Goal: Book appointment/travel/reservation: Book appointment/travel/reservation

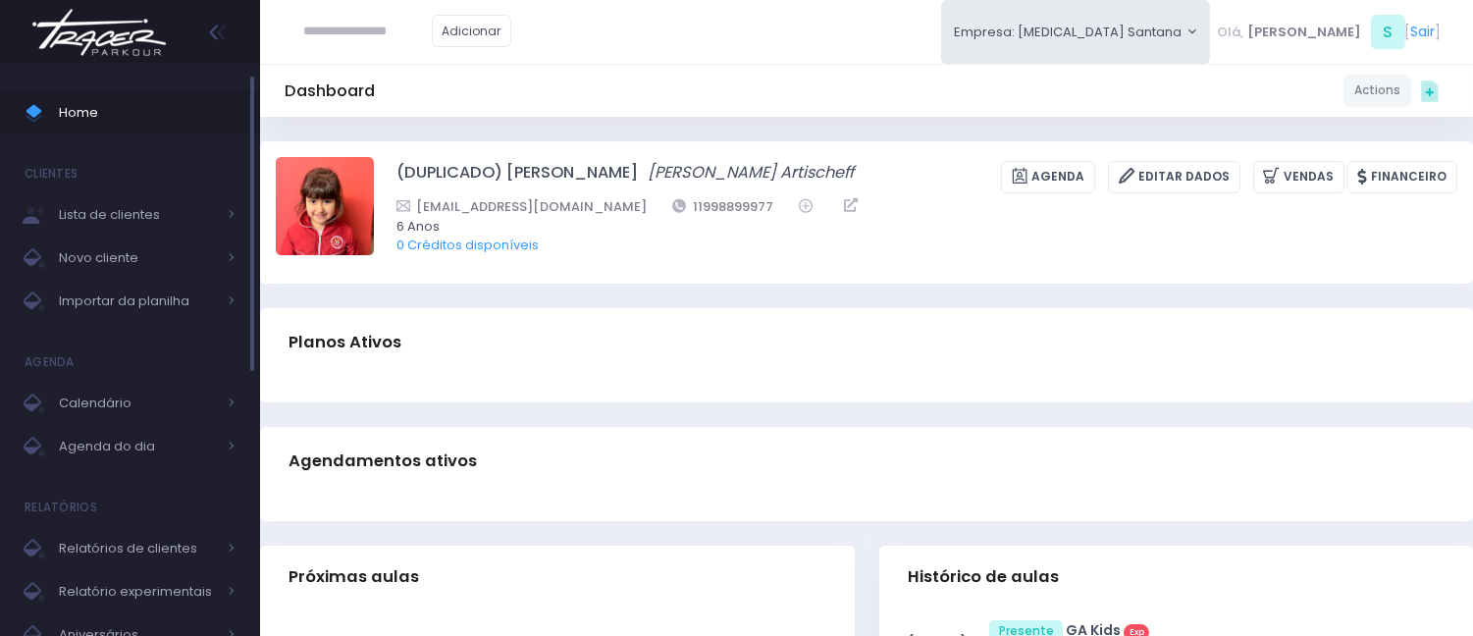
click at [145, 120] on span "Home" at bounding box center [147, 113] width 177 height 26
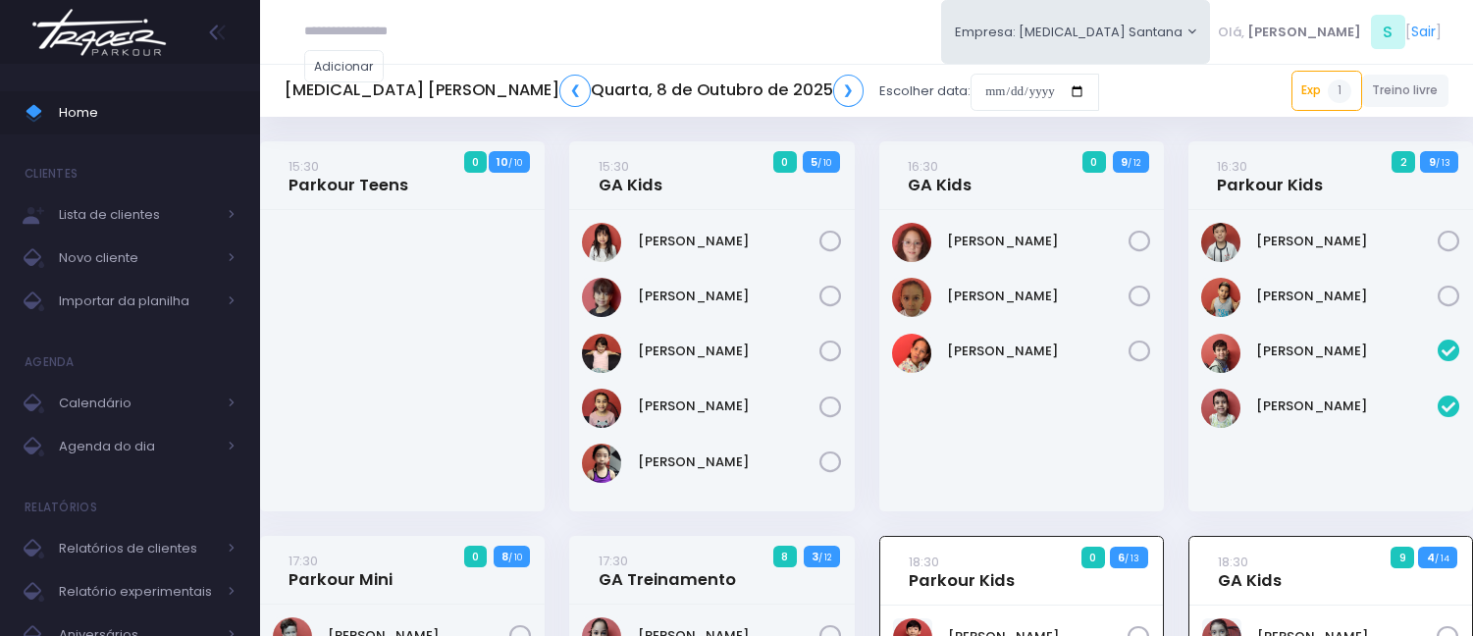
scroll to position [536, 0]
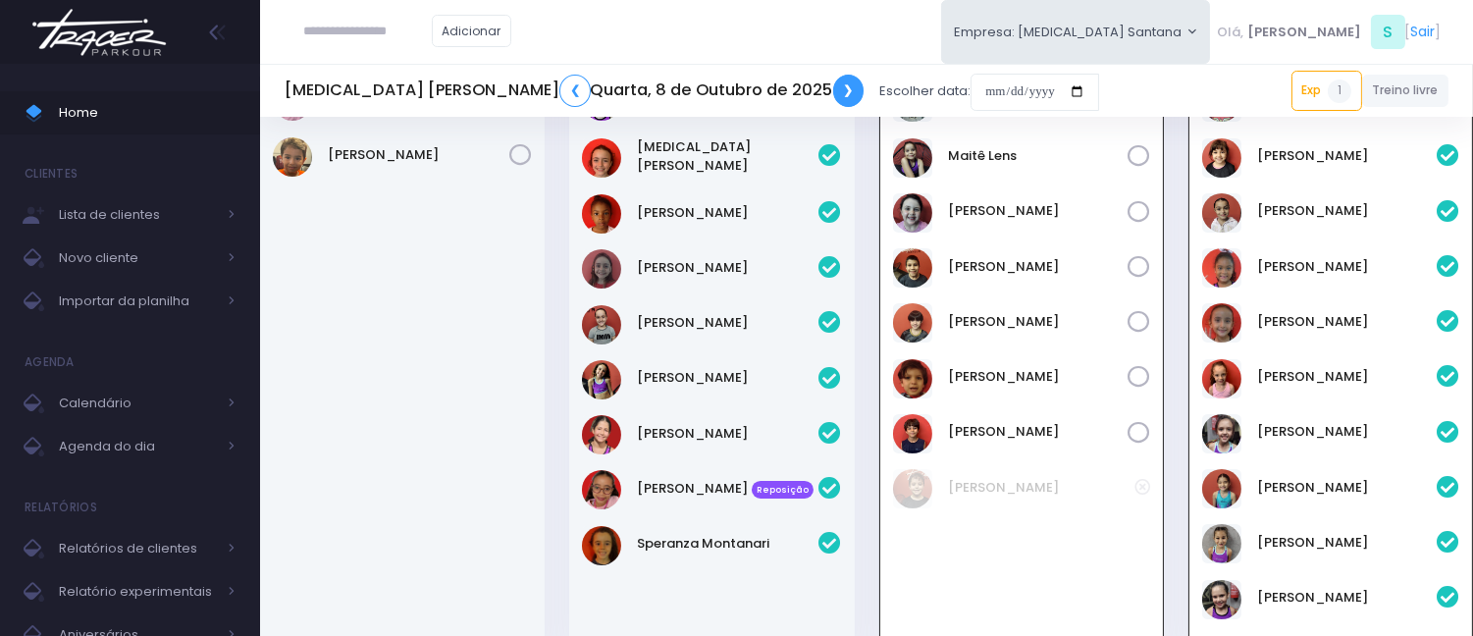
click at [833, 104] on link "❯" at bounding box center [848, 91] width 31 height 32
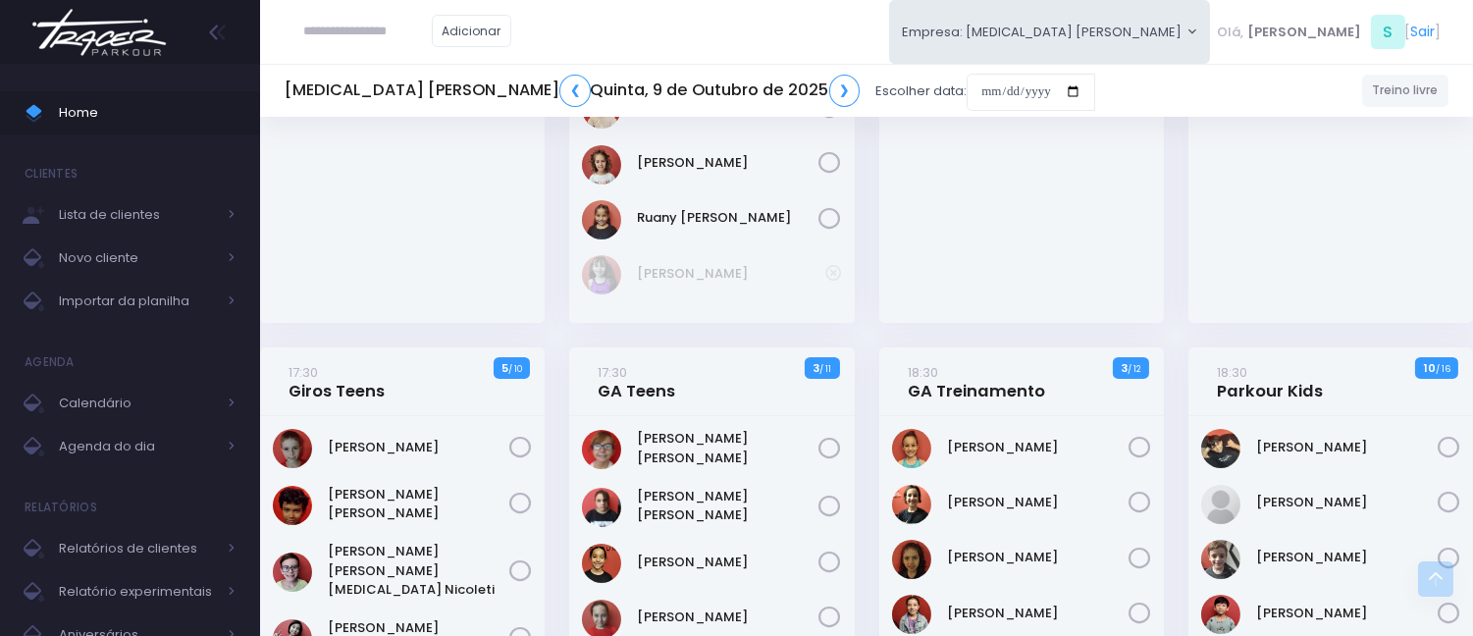
scroll to position [327, 0]
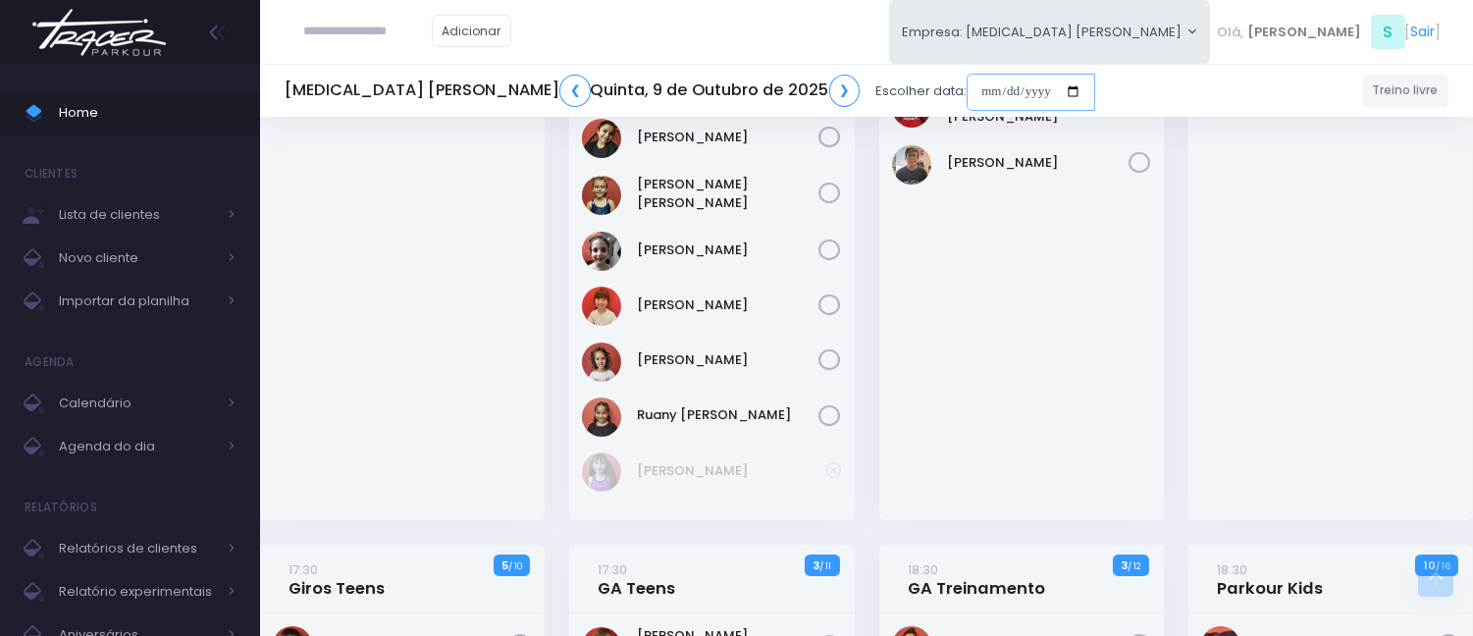
click at [966, 101] on input "date" at bounding box center [1030, 92] width 129 height 37
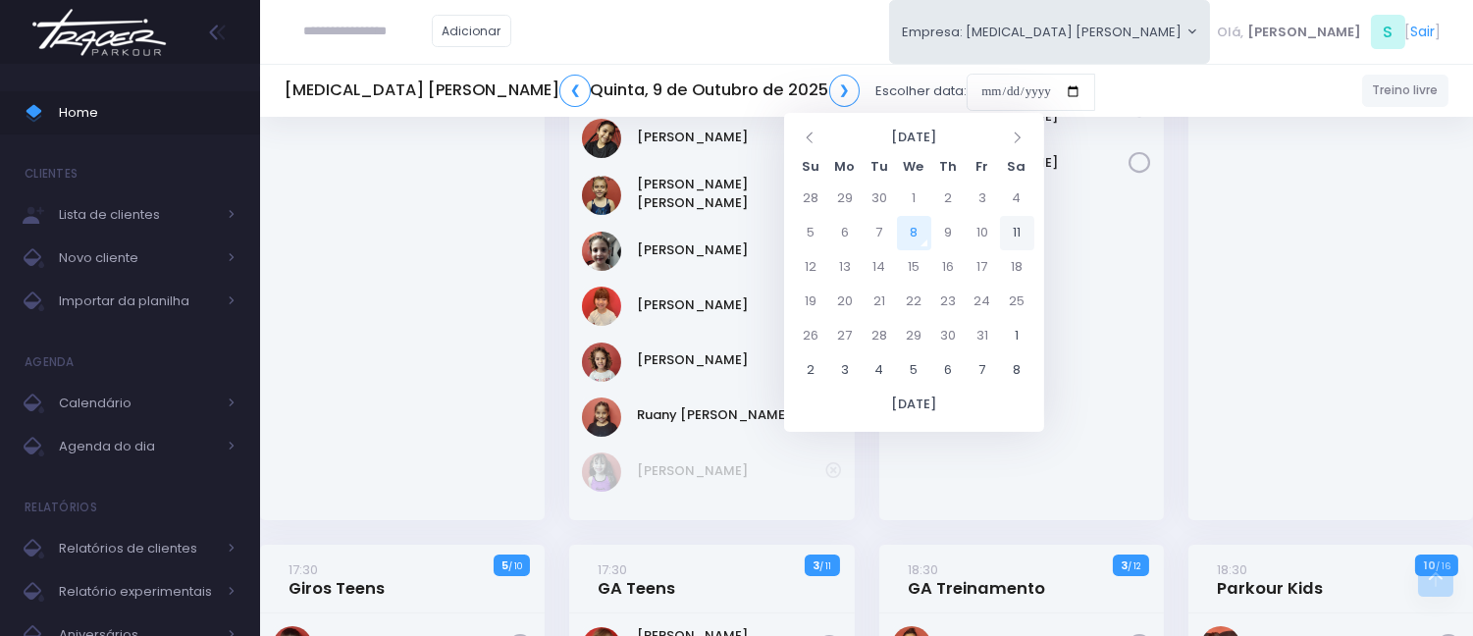
click at [1007, 218] on td "11" at bounding box center [1017, 233] width 34 height 34
type input "**********"
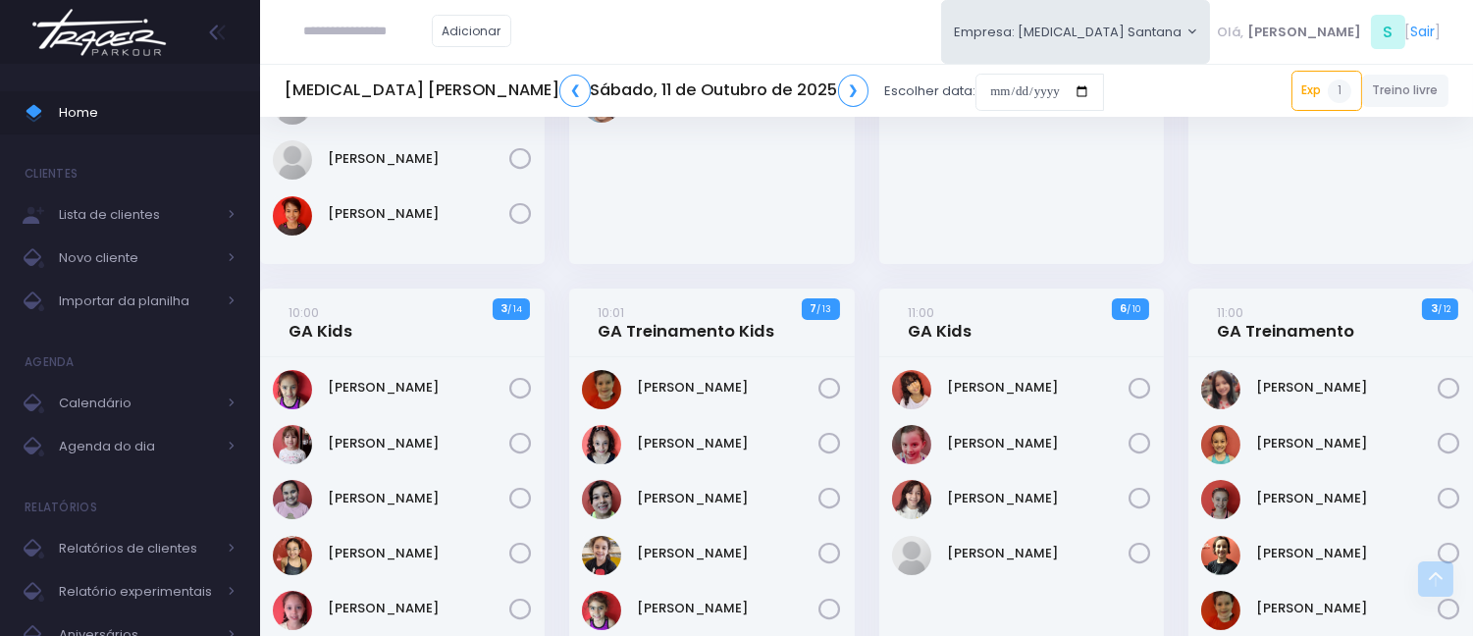
scroll to position [545, 0]
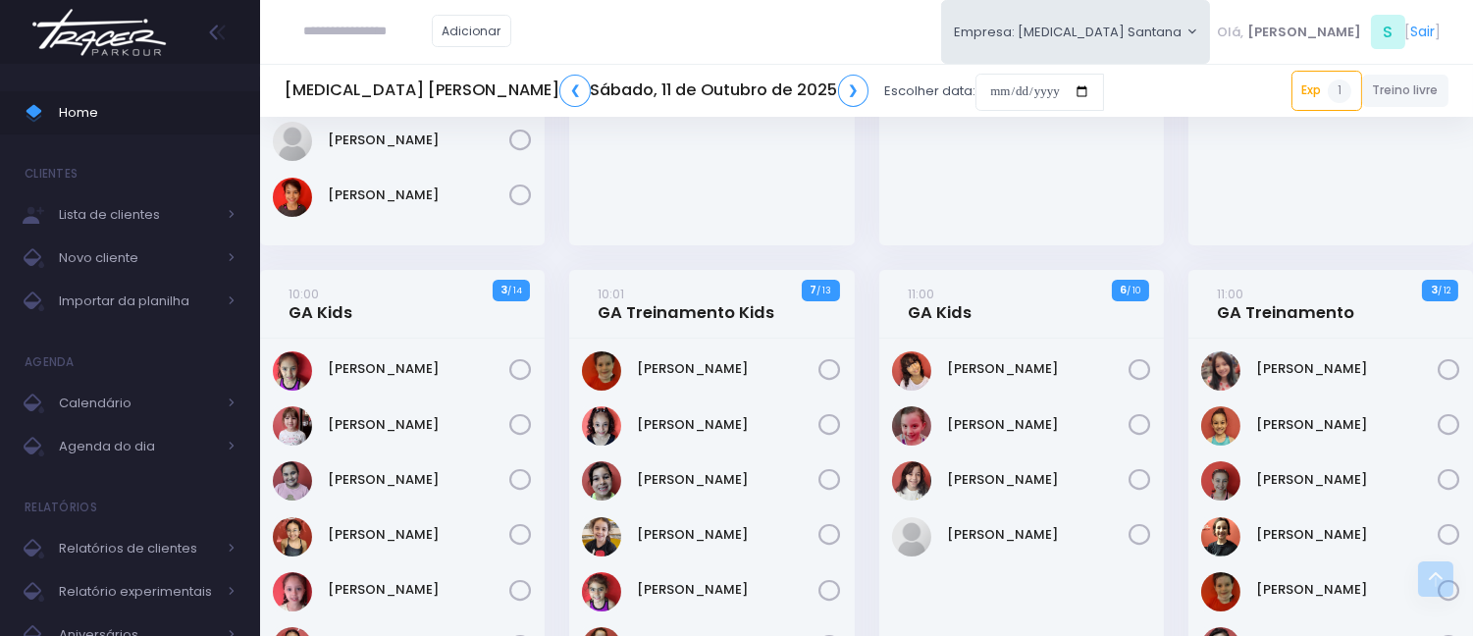
paste input "**********"
click at [432, 57] on link "[PERSON_NAME]" at bounding box center [397, 67] width 111 height 20
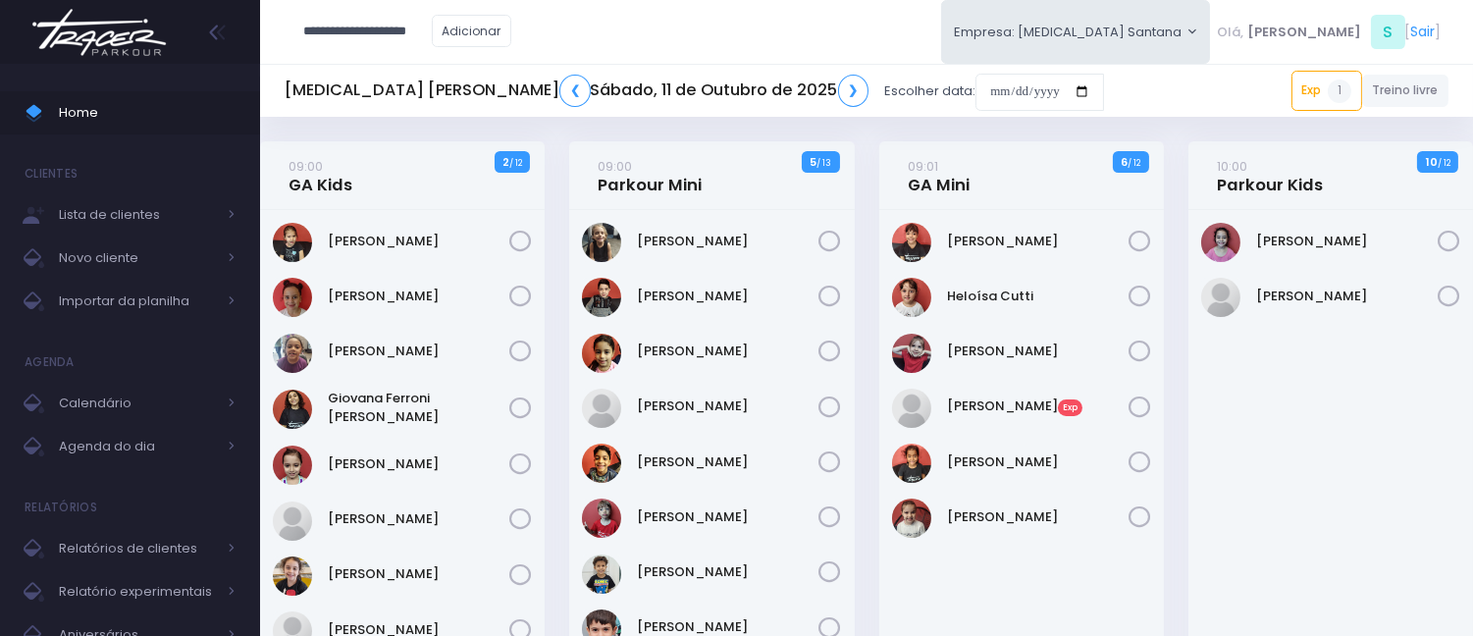
type input "**********"
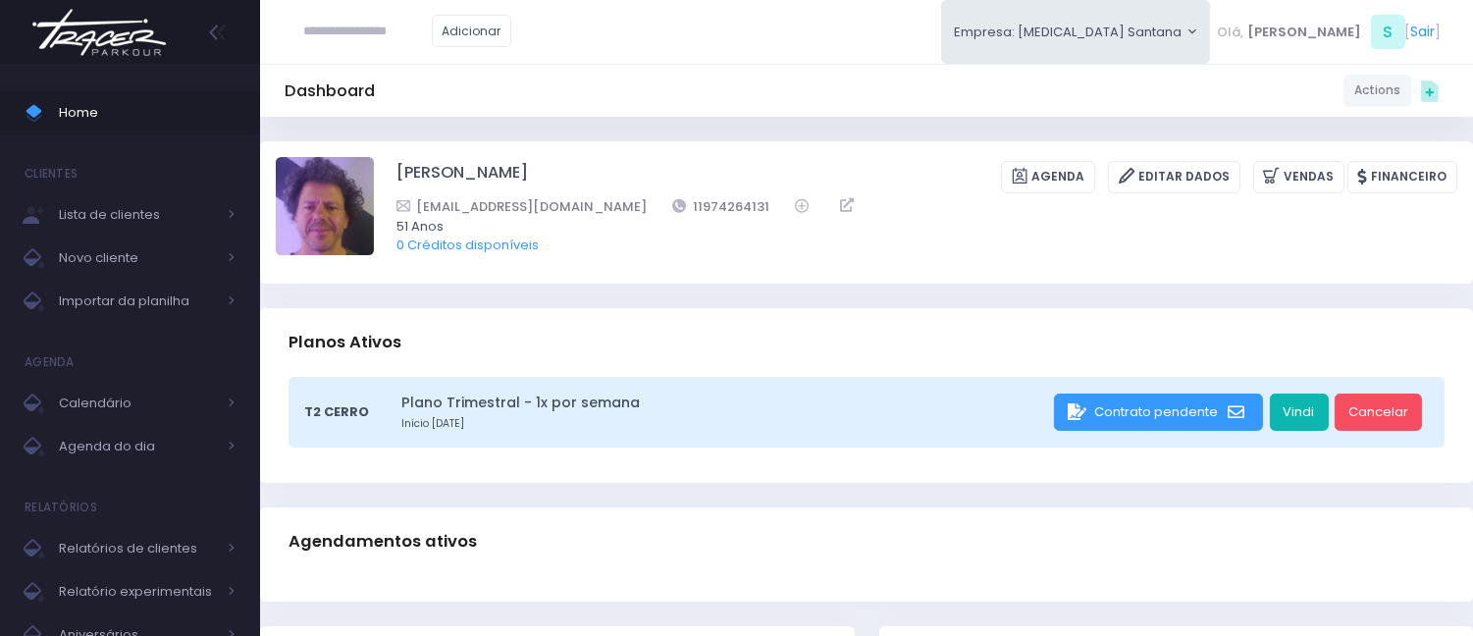
click at [1293, 410] on link "Vindi" at bounding box center [1299, 411] width 59 height 37
click at [1309, 403] on link "Vindi" at bounding box center [1299, 411] width 59 height 37
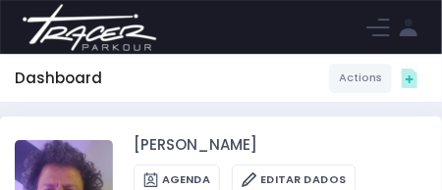
drag, startPoint x: 160, startPoint y: 69, endPoint x: 169, endPoint y: 95, distance: 27.9
click at [169, 95] on div "Dashboard Actions Choose Label: Customer Partner Suplier Member Staff Add new" at bounding box center [221, 78] width 442 height 35
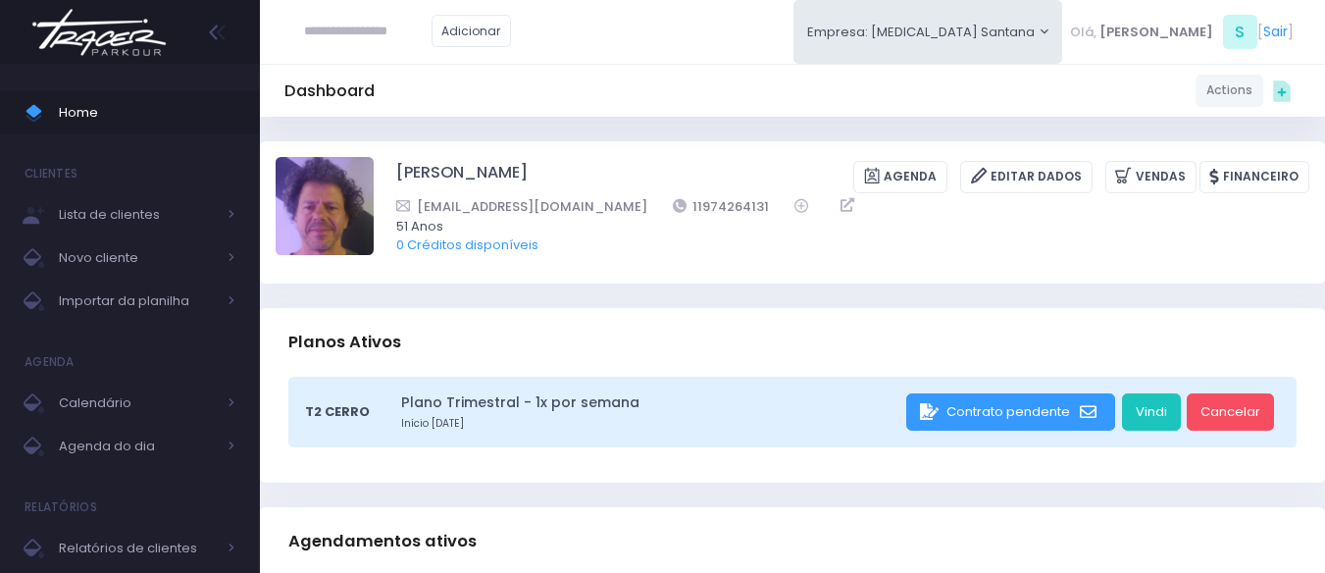
click at [671, 71] on div "Dashboard Actions Choose Label: Customer Partner Suplier Member Staff Add new" at bounding box center [792, 90] width 1065 height 53
click at [769, 73] on div "Dashboard Actions Choose Label: Customer Partner Suplier Member Staff Add new" at bounding box center [792, 90] width 1065 height 37
drag, startPoint x: 687, startPoint y: 208, endPoint x: 594, endPoint y: 210, distance: 93.2
click at [594, 210] on div "rbfn1974@gmail.com 11974264131" at bounding box center [840, 206] width 888 height 21
copy div "11974264131"
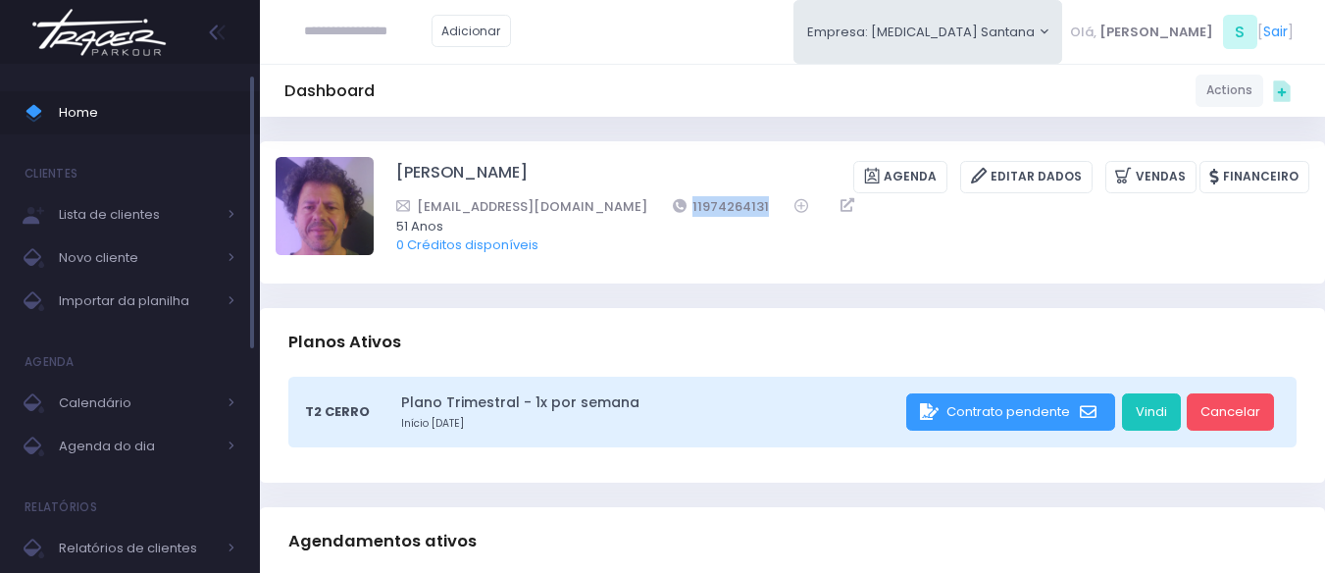
click at [124, 108] on span "Home" at bounding box center [147, 113] width 177 height 26
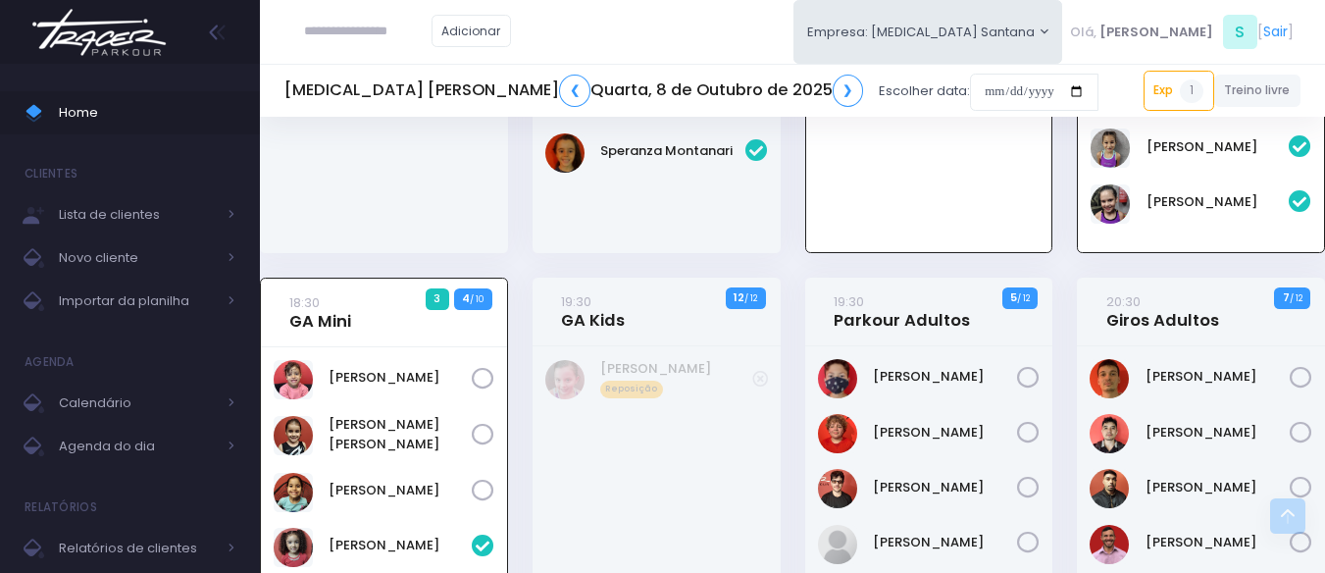
scroll to position [1029, 0]
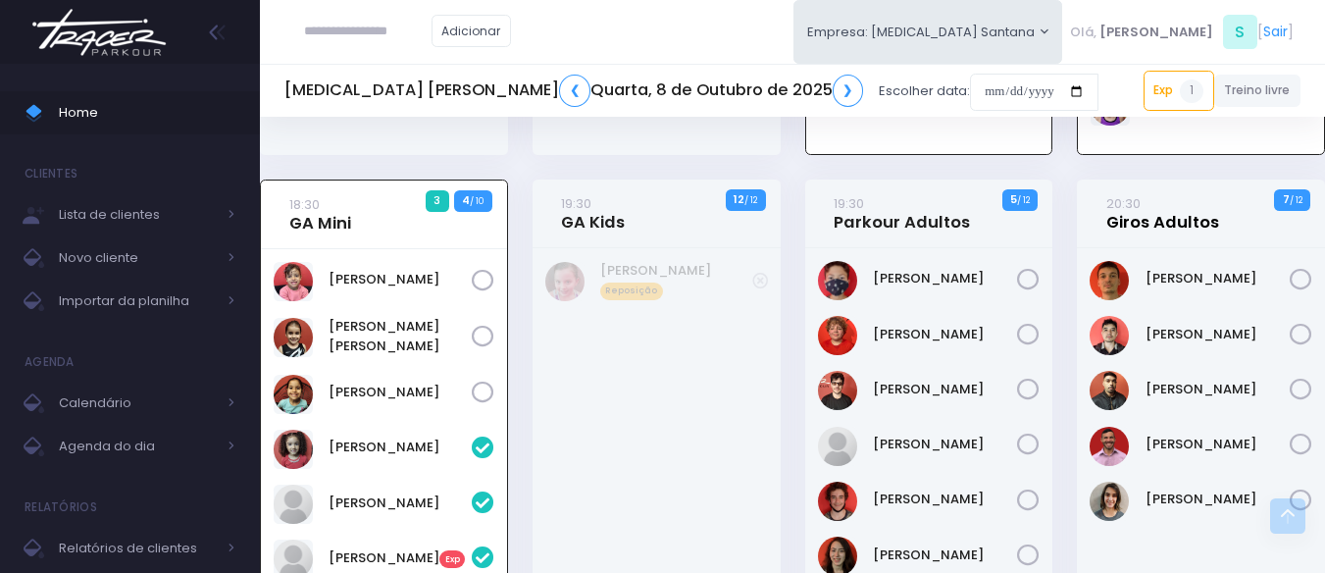
click at [1138, 233] on link "20:30 Giros Adultos" at bounding box center [1163, 212] width 113 height 39
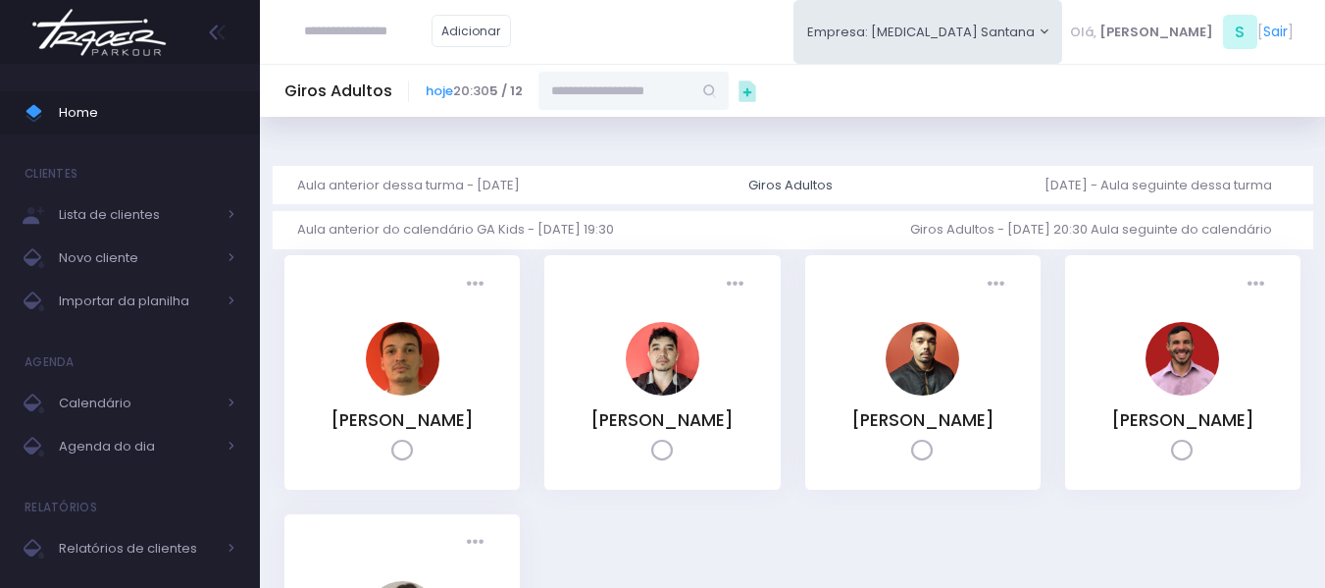
click at [599, 82] on input "text" at bounding box center [615, 90] width 153 height 37
paste input "**********"
click at [672, 128] on link "[PERSON_NAME]" at bounding box center [635, 126] width 114 height 20
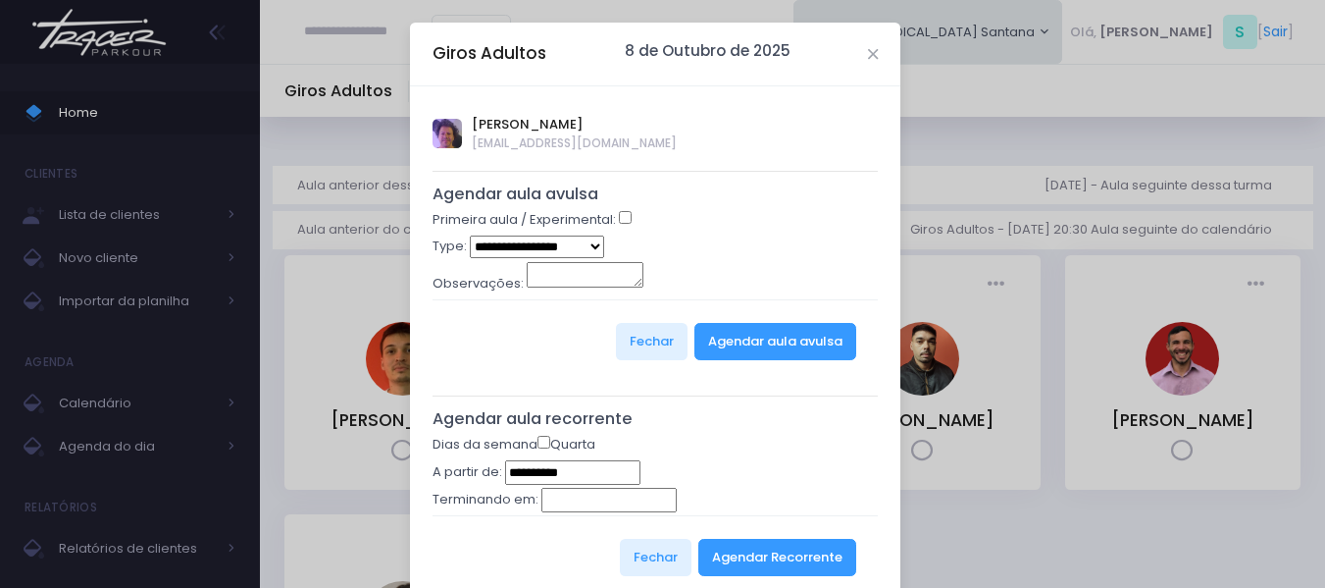
type input "**********"
select select "*"
click at [733, 334] on button "Agendar aula avulsa" at bounding box center [776, 341] width 162 height 37
